Goal: Find contact information: Find contact information

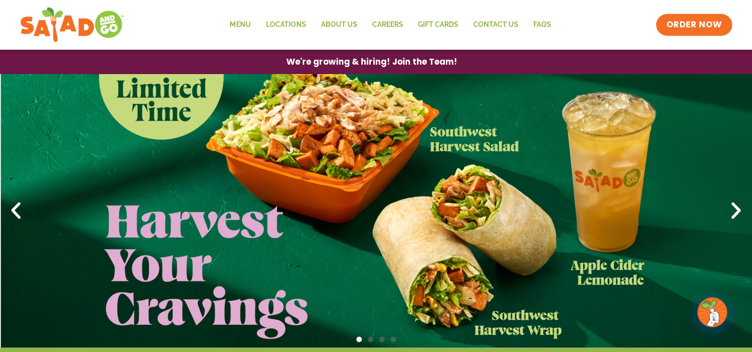
drag, startPoint x: 752, startPoint y: 75, endPoint x: 755, endPoint y: 105, distance: 30.4
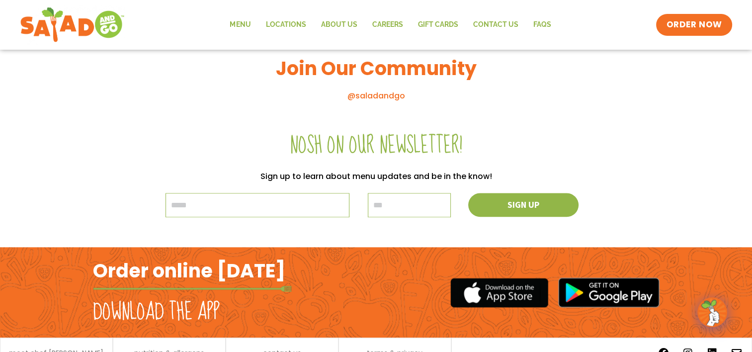
scroll to position [1124, 0]
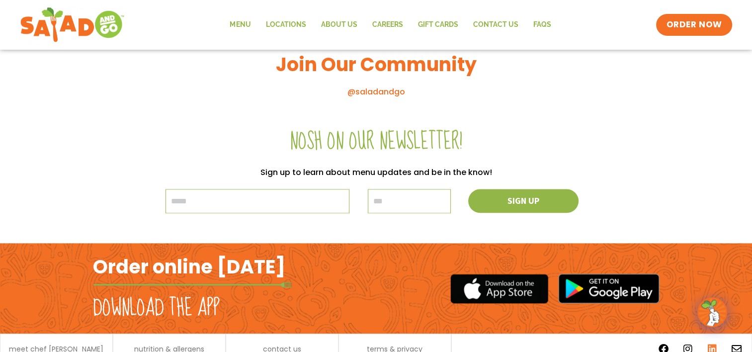
click at [711, 345] on icon at bounding box center [713, 349] width 10 height 10
click at [493, 24] on link "Contact Us" at bounding box center [495, 24] width 60 height 23
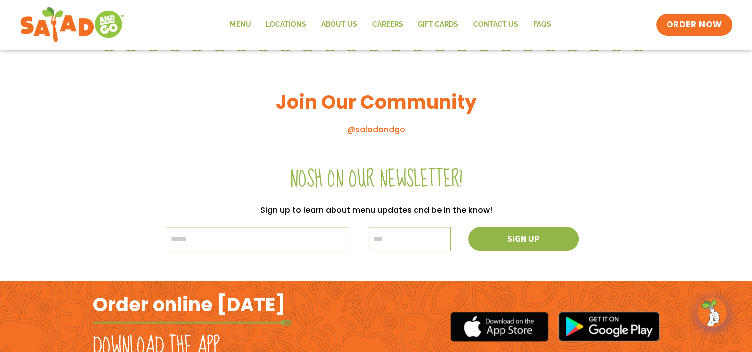
scroll to position [968, 0]
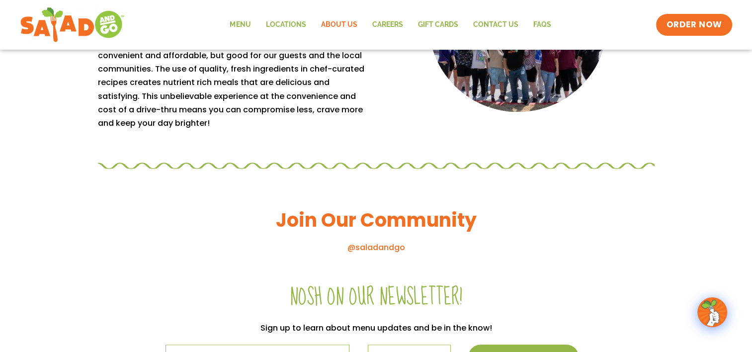
click at [343, 22] on link "About Us" at bounding box center [338, 24] width 51 height 23
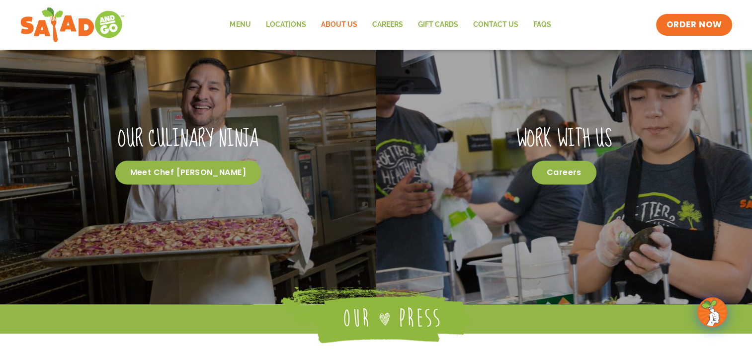
scroll to position [483, 0]
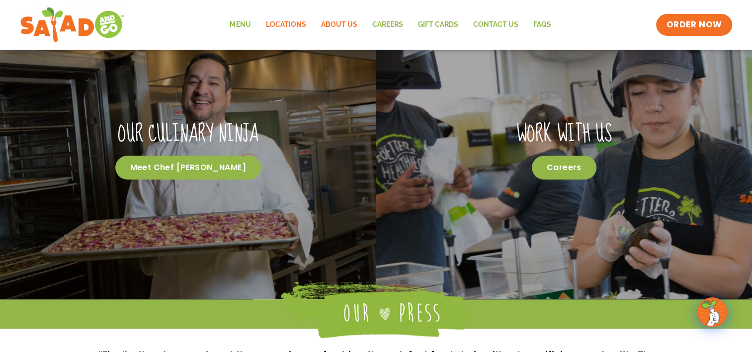
click at [296, 20] on link "Locations" at bounding box center [285, 24] width 55 height 23
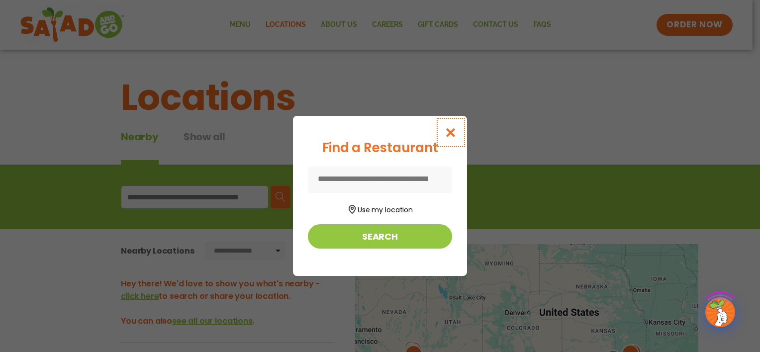
click at [450, 133] on icon "Close modal" at bounding box center [451, 132] width 12 height 10
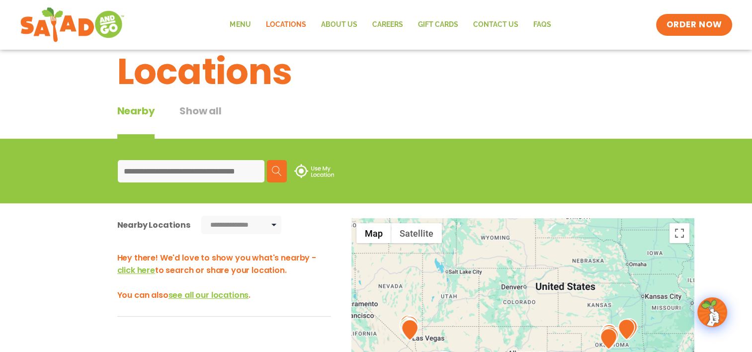
scroll to position [50, 0]
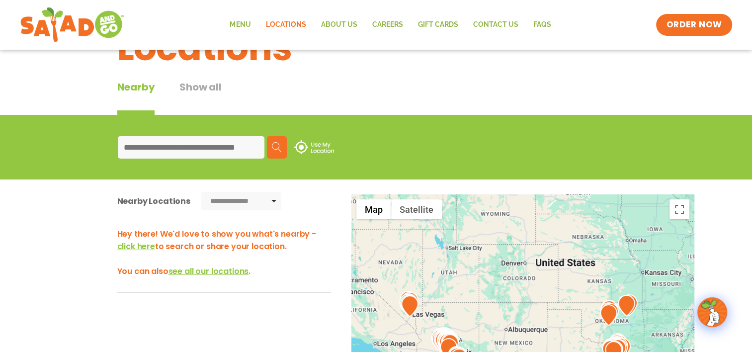
click at [171, 149] on input at bounding box center [191, 147] width 147 height 22
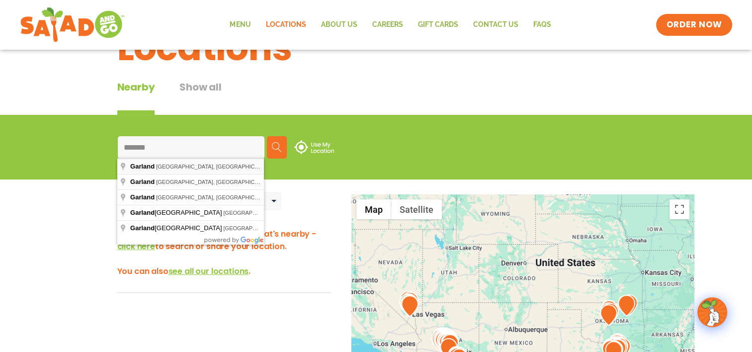
type input "**********"
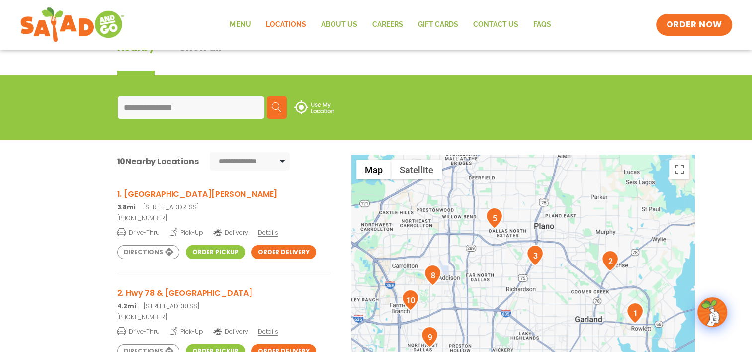
scroll to position [79, 0]
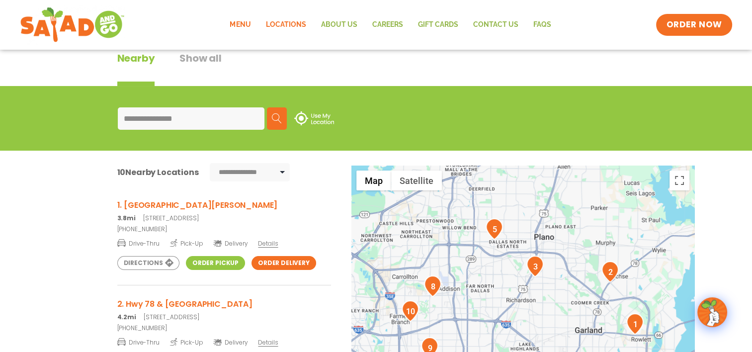
click at [242, 27] on link "Menu" at bounding box center [240, 24] width 36 height 23
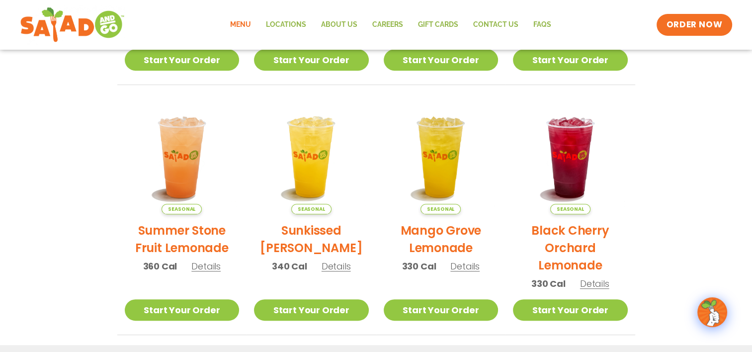
scroll to position [633, 0]
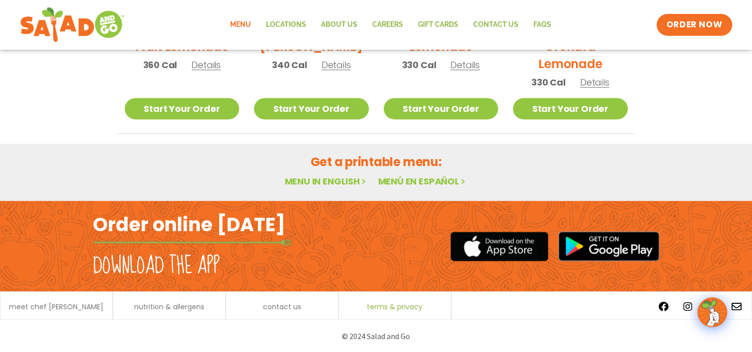
click at [391, 306] on span "terms & privacy" at bounding box center [395, 306] width 56 height 7
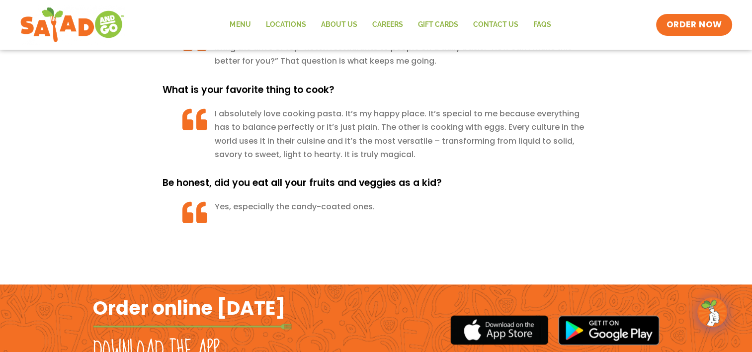
scroll to position [1089, 0]
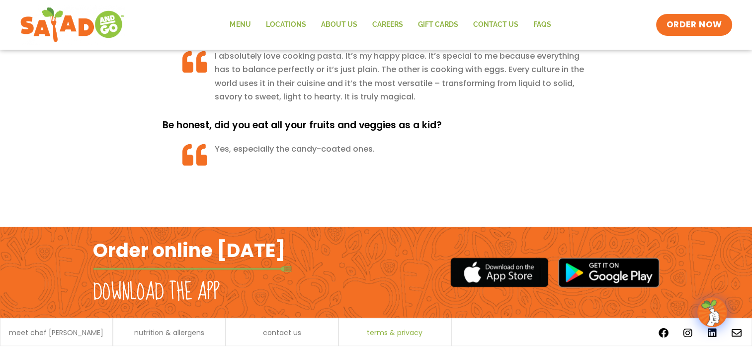
click at [408, 329] on span "terms & privacy" at bounding box center [395, 332] width 56 height 7
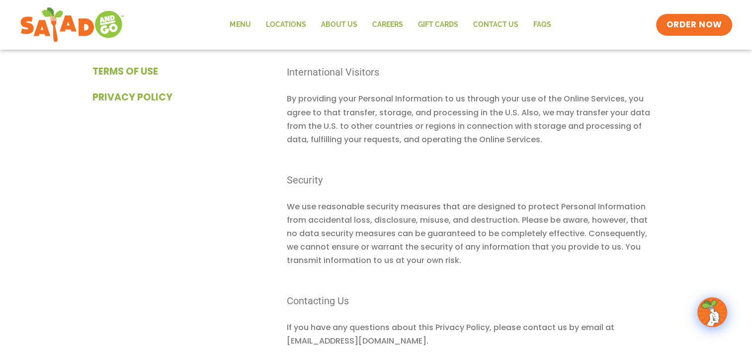
scroll to position [7772, 0]
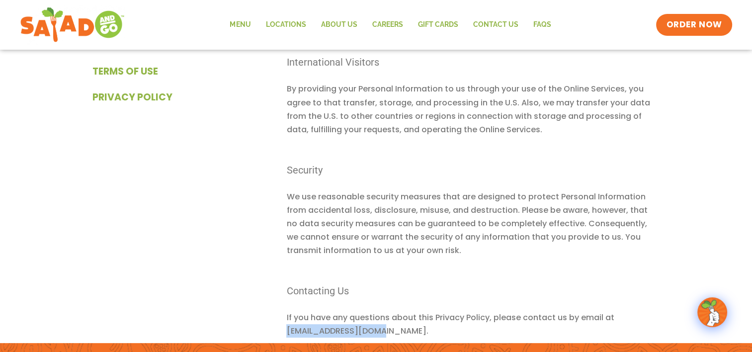
drag, startPoint x: 380, startPoint y: 267, endPoint x: 283, endPoint y: 268, distance: 97.0
copy p "info@saladandgo.com."
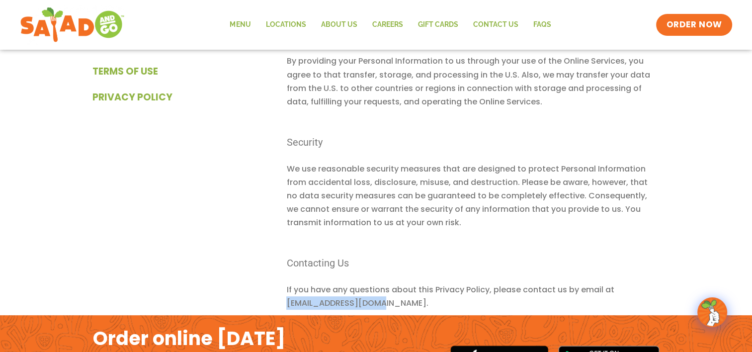
scroll to position [7821, 0]
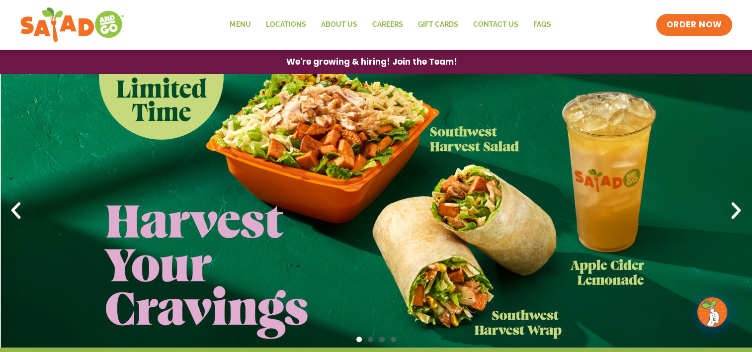
click at [734, 211] on icon "Next slide" at bounding box center [736, 211] width 22 height 22
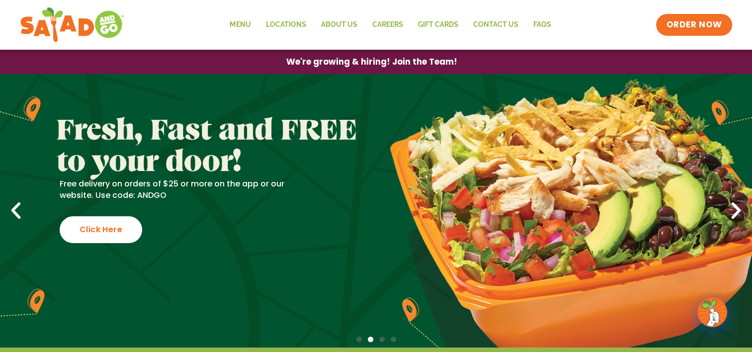
click at [734, 211] on icon "Next slide" at bounding box center [736, 211] width 22 height 22
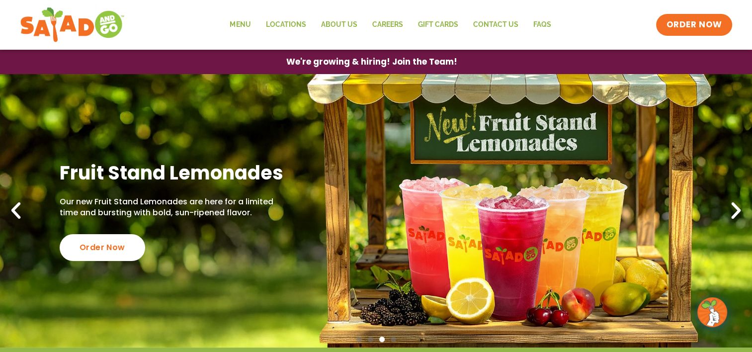
click at [129, 102] on link "Fruit Stand Lemonades Our new Fruit Stand Lemonades are here for a limited time…" at bounding box center [376, 210] width 752 height 273
click at [278, 23] on link "Locations" at bounding box center [285, 24] width 55 height 23
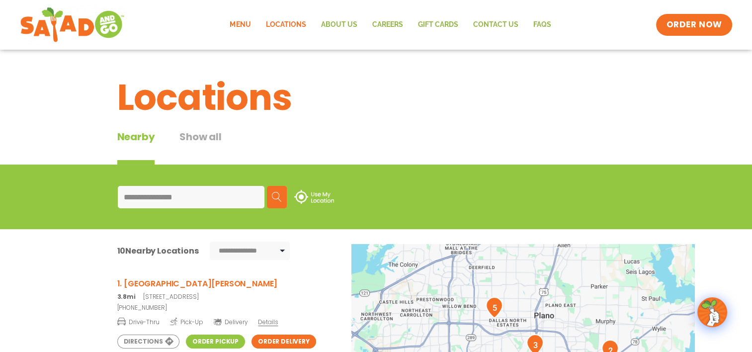
click at [240, 25] on link "Menu" at bounding box center [240, 24] width 36 height 23
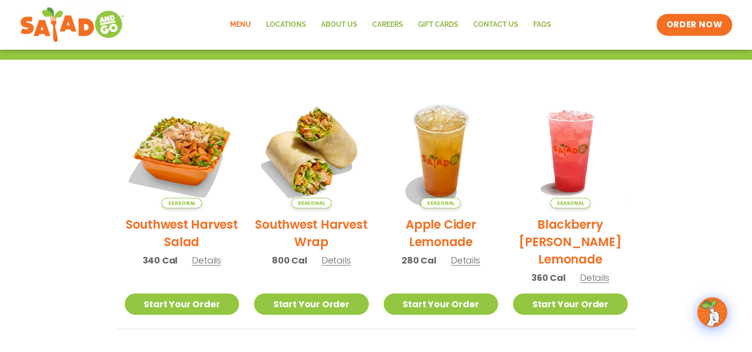
scroll to position [181, 0]
